Goal: Task Accomplishment & Management: Use online tool/utility

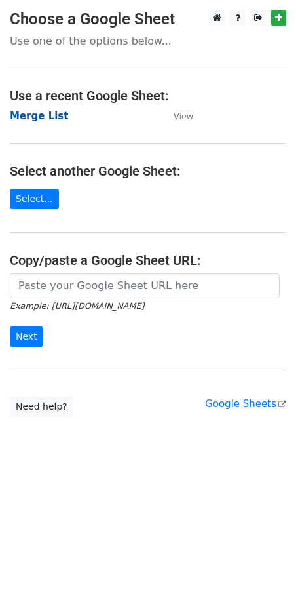
click at [39, 116] on strong "Merge List" at bounding box center [39, 116] width 58 height 12
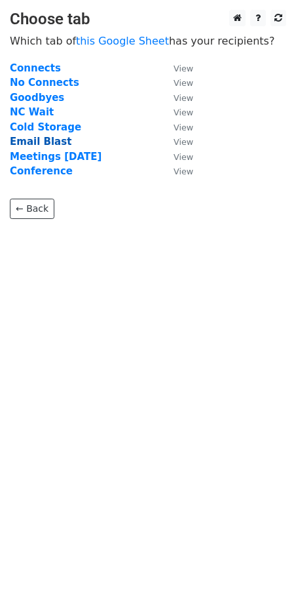
click at [30, 142] on strong "Email Blast" at bounding box center [41, 142] width 62 height 12
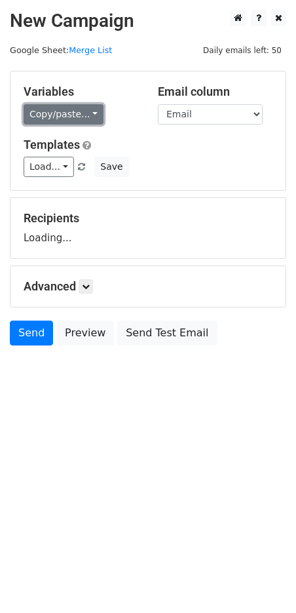
click at [56, 115] on link "Copy/paste..." at bounding box center [64, 114] width 80 height 20
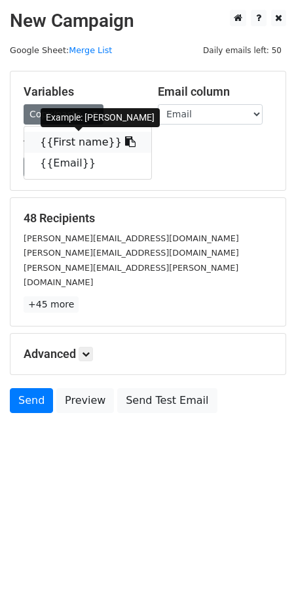
click at [49, 139] on link "{{First name}}" at bounding box center [87, 142] width 127 height 21
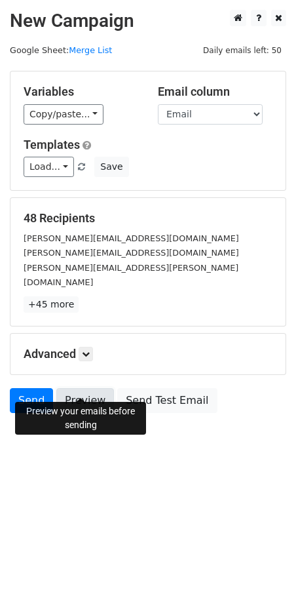
click at [92, 388] on link "Preview" at bounding box center [85, 400] width 58 height 25
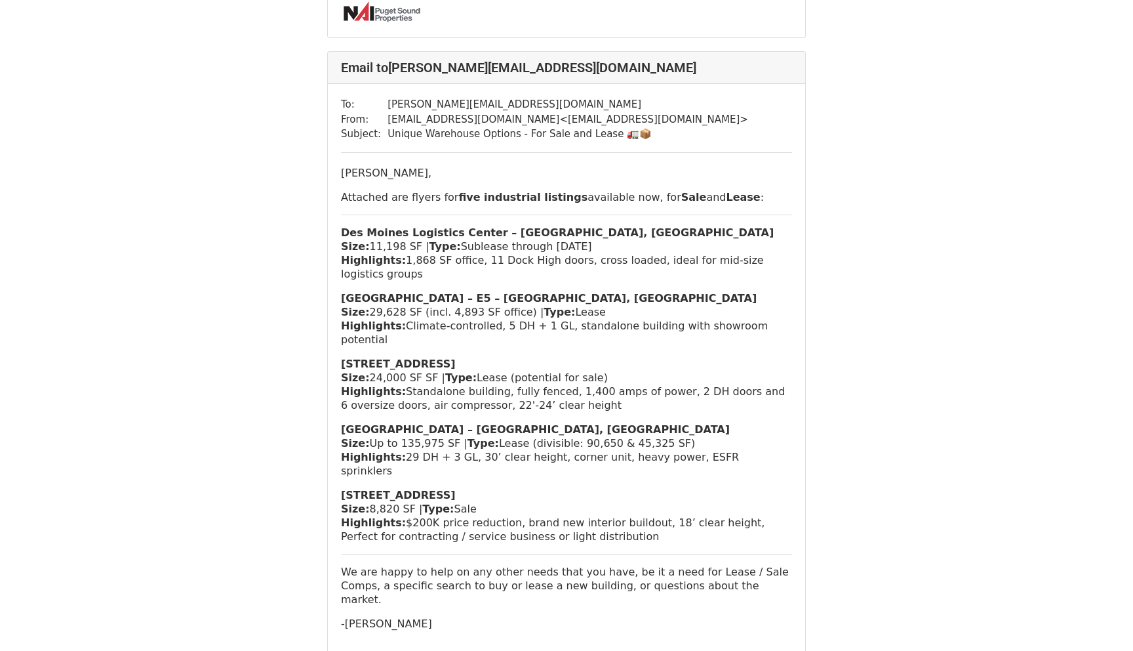
scroll to position [837, 0]
